Goal: Task Accomplishment & Management: Use online tool/utility

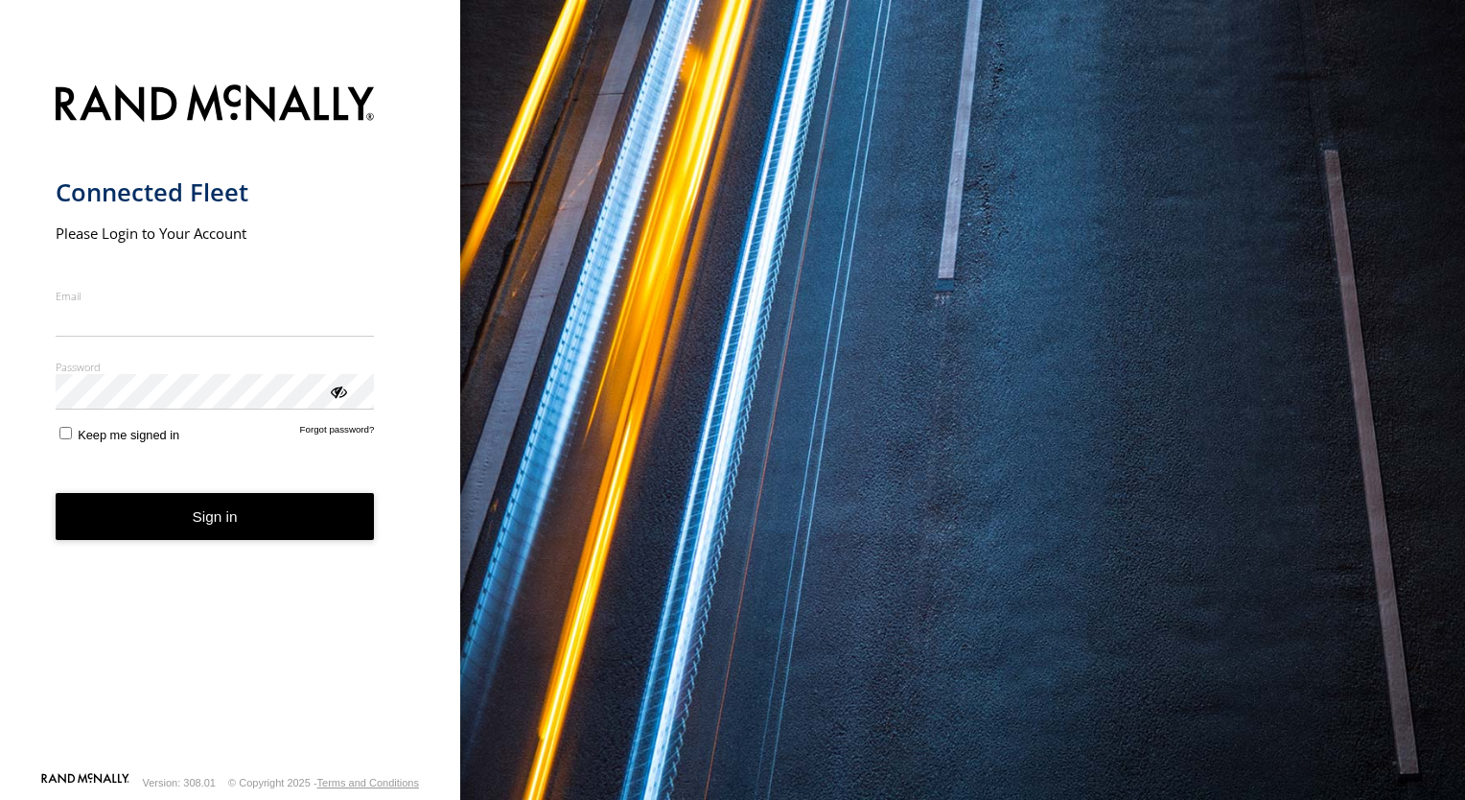
type input "**********"
click at [149, 558] on form "**********" at bounding box center [231, 422] width 350 height 698
click at [165, 534] on button "Sign in" at bounding box center [215, 516] width 319 height 47
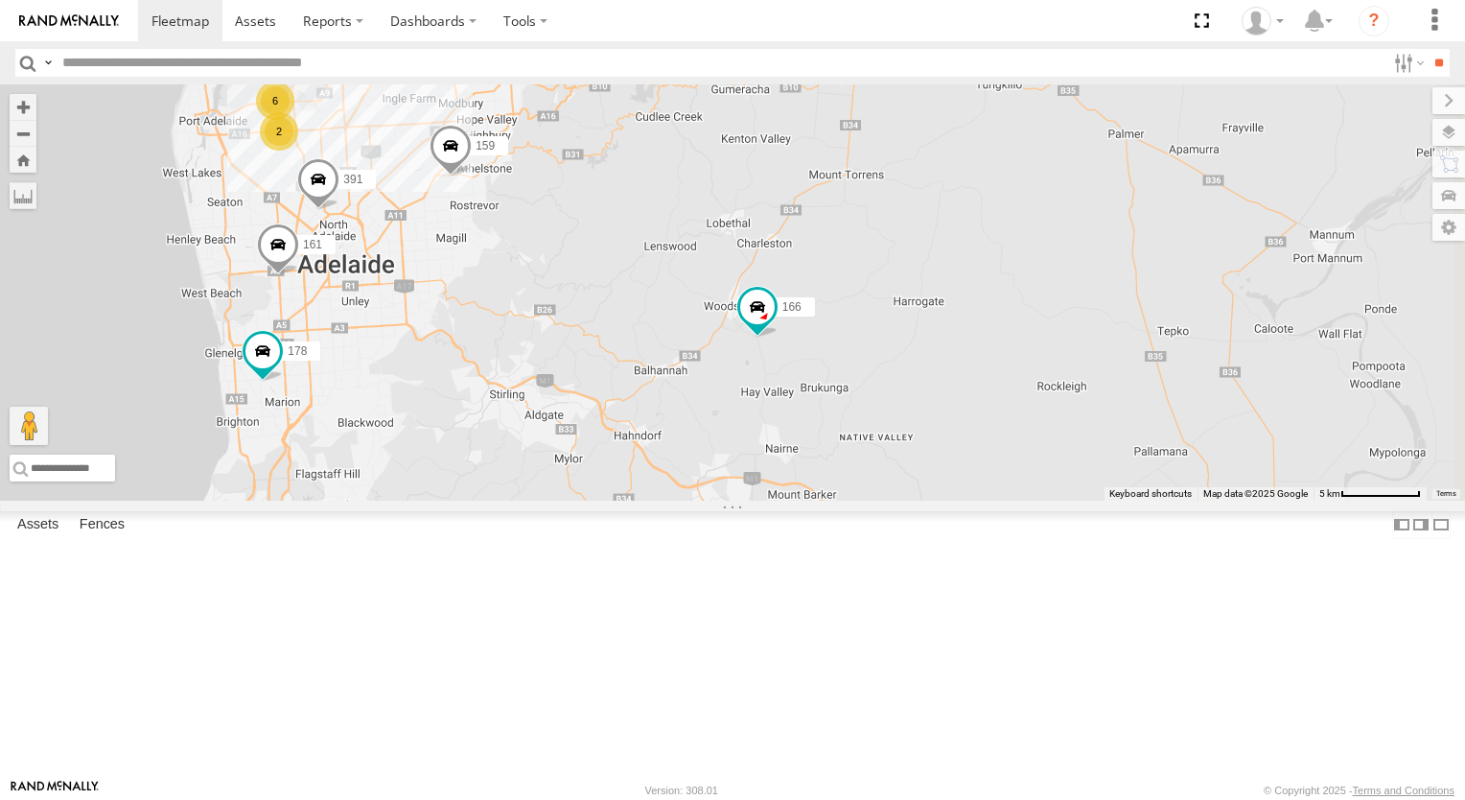
drag, startPoint x: 1110, startPoint y: 657, endPoint x: 1058, endPoint y: 517, distance: 149.3
click at [1070, 501] on div "178 161 177 172 391 159 166 2 6 3" at bounding box center [732, 292] width 1465 height 416
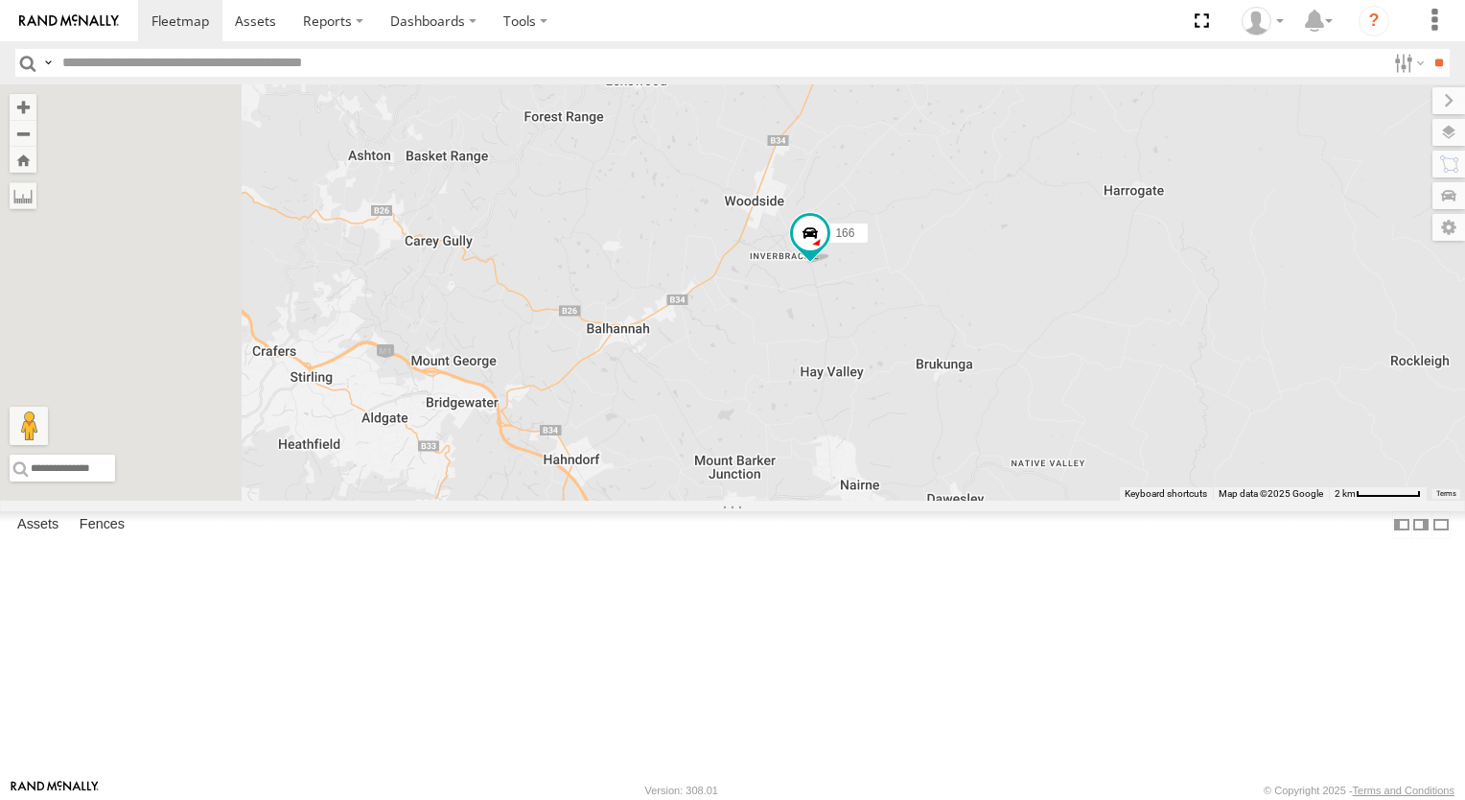
drag, startPoint x: 967, startPoint y: 600, endPoint x: 991, endPoint y: 541, distance: 64.1
click at [991, 501] on div "178 161 177 172 391 159 166" at bounding box center [732, 292] width 1465 height 416
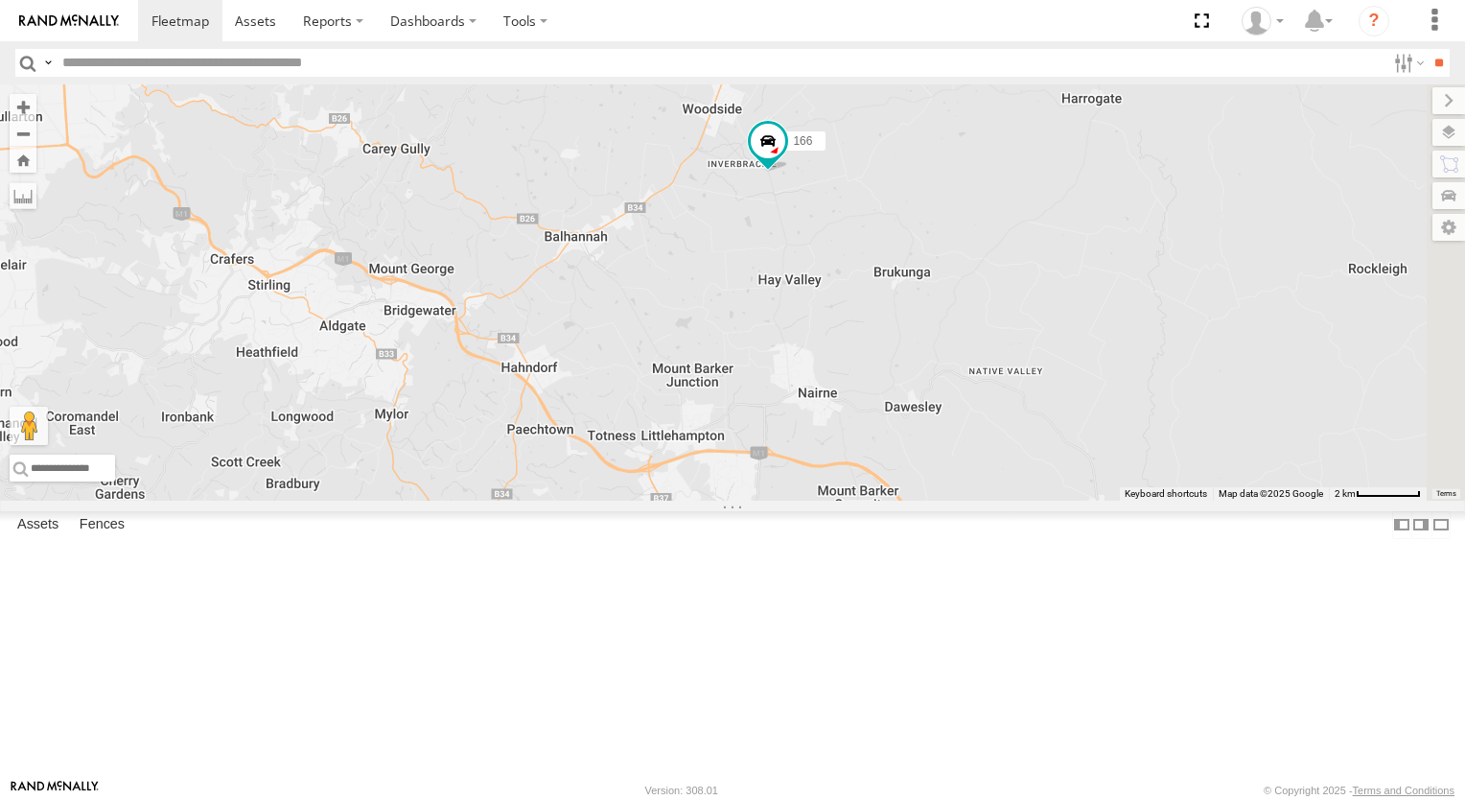
drag, startPoint x: 1086, startPoint y: 650, endPoint x: 1038, endPoint y: 513, distance: 145.3
click at [1037, 501] on div "178 161 177 172 391 159 166" at bounding box center [732, 292] width 1465 height 416
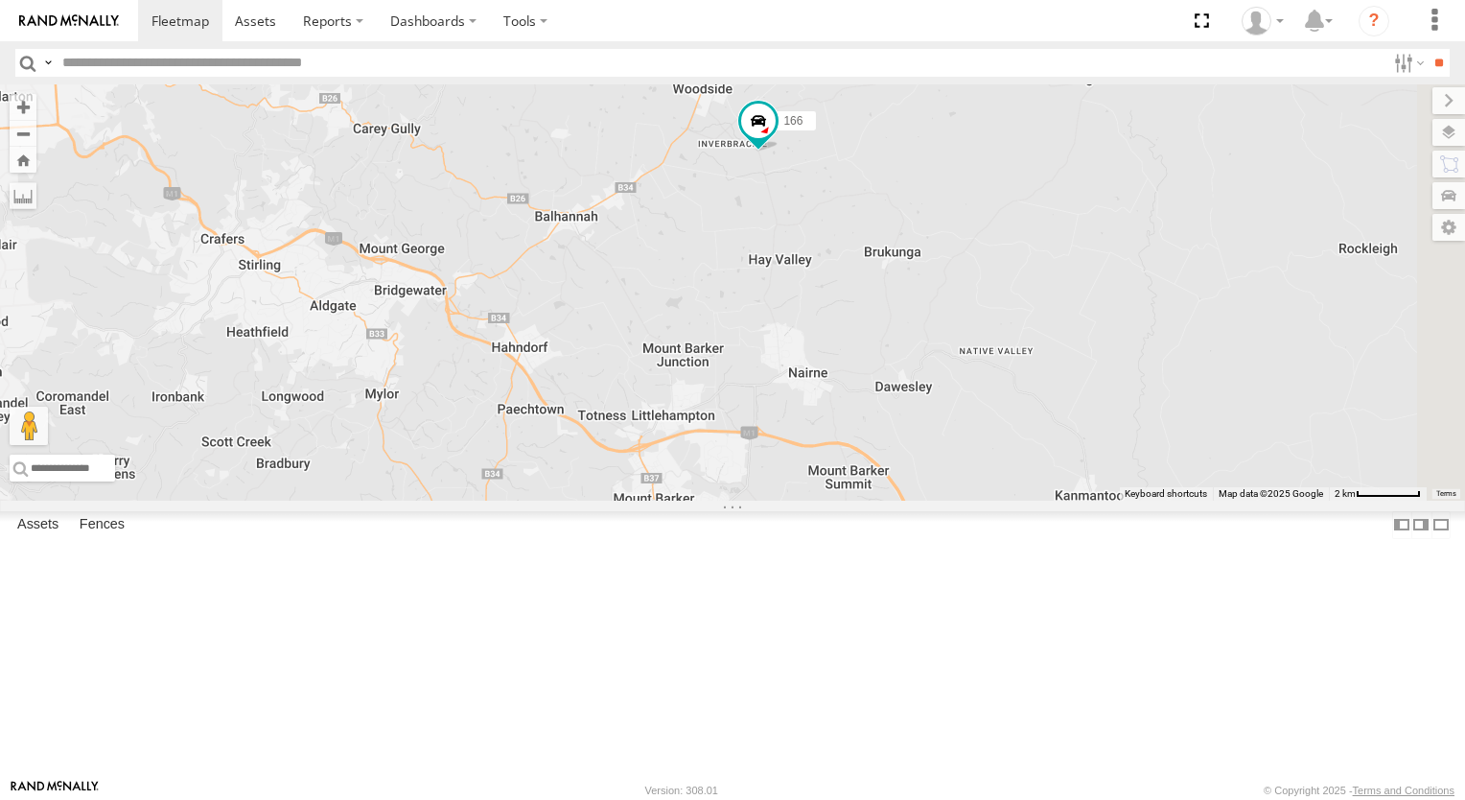
drag, startPoint x: 1091, startPoint y: 714, endPoint x: 1072, endPoint y: 661, distance: 57.0
click at [1072, 501] on div "178 161 177 172 391 159 166" at bounding box center [732, 292] width 1465 height 416
